Goal: Task Accomplishment & Management: Manage account settings

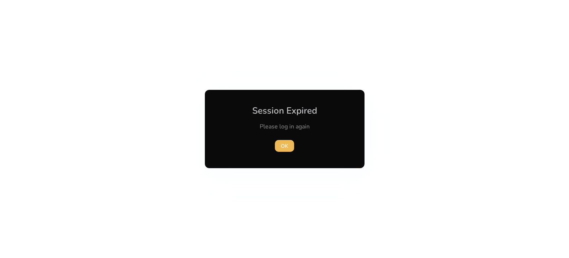
click at [285, 151] on span "button" at bounding box center [284, 146] width 19 height 18
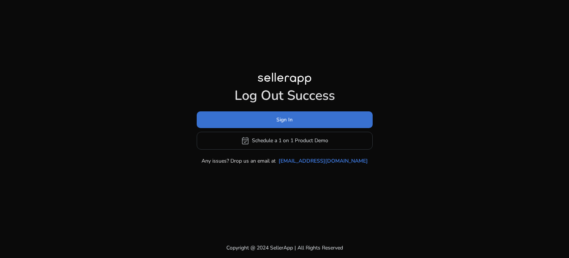
click at [314, 125] on span at bounding box center [285, 119] width 176 height 18
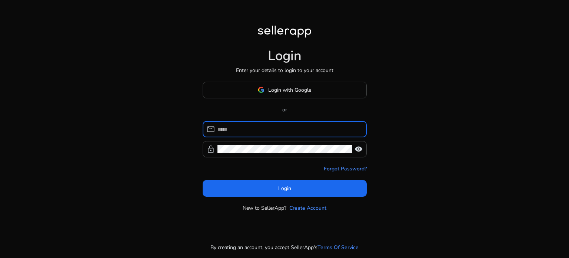
type input "**********"
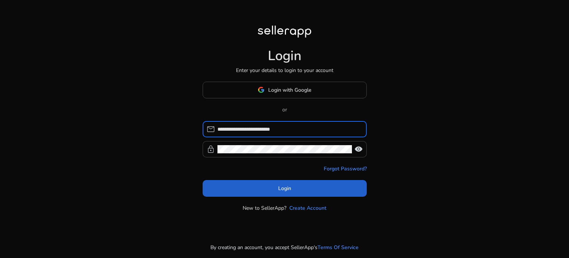
click at [271, 188] on span at bounding box center [285, 188] width 164 height 18
